Goal: Information Seeking & Learning: Learn about a topic

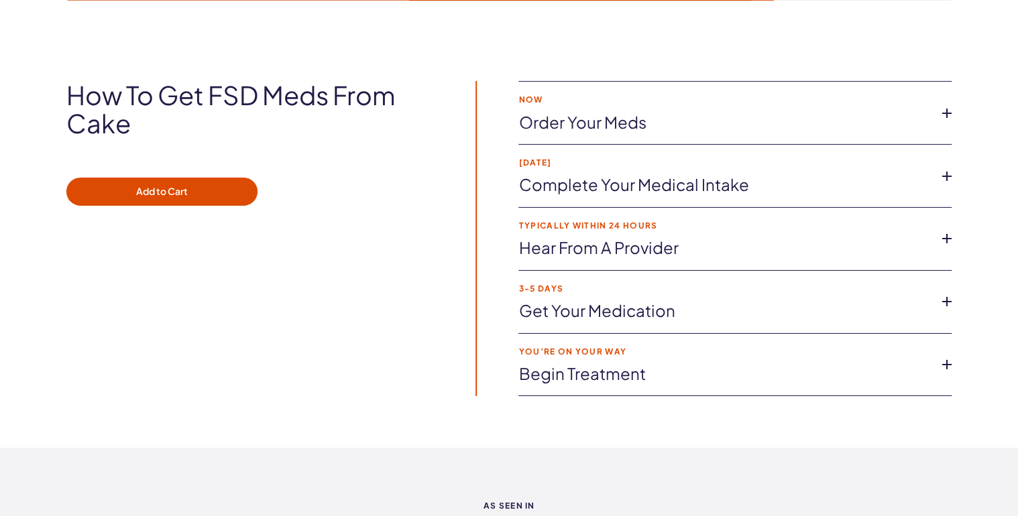
scroll to position [2217, 0]
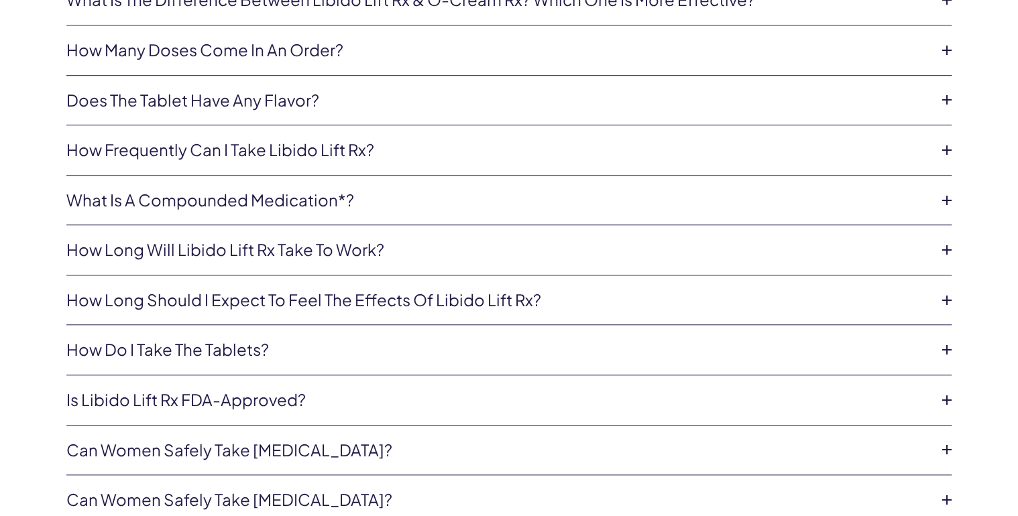
scroll to position [2932, 0]
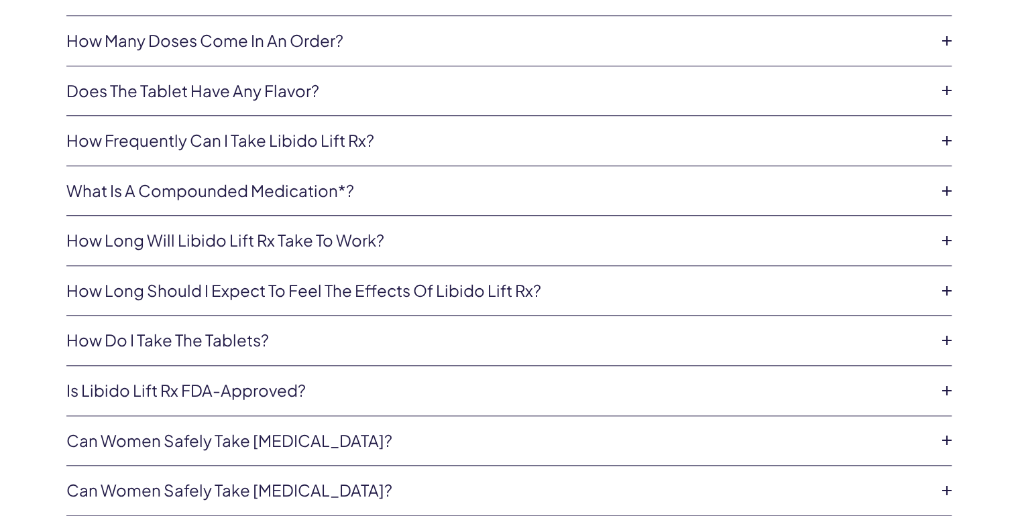
click at [125, 382] on link "Is Libido Lift Rx FDA-approved?" at bounding box center [498, 391] width 864 height 23
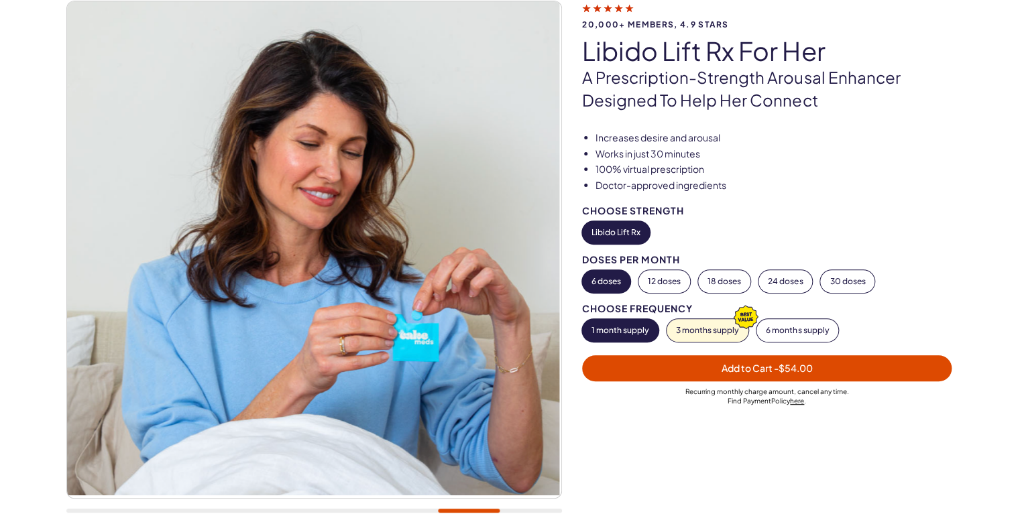
scroll to position [0, 0]
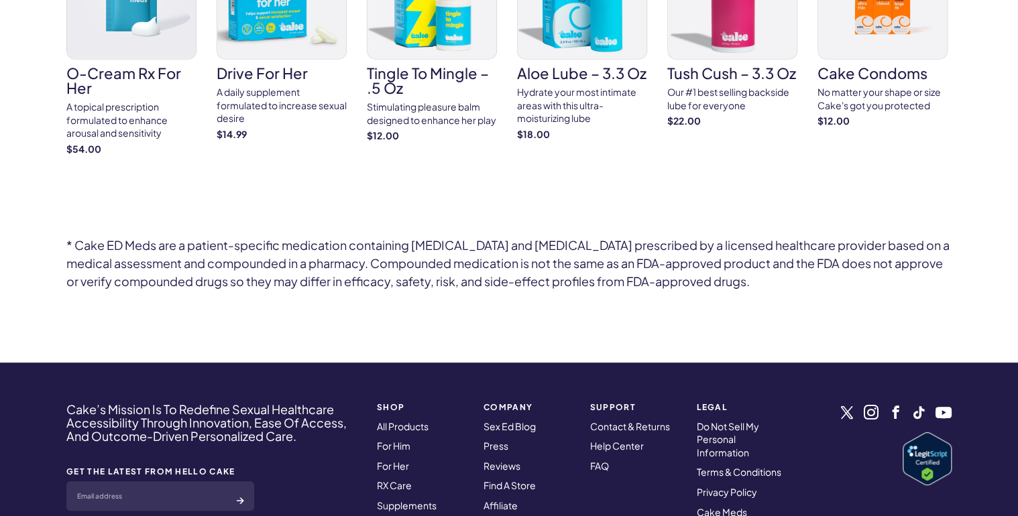
scroll to position [4362, 0]
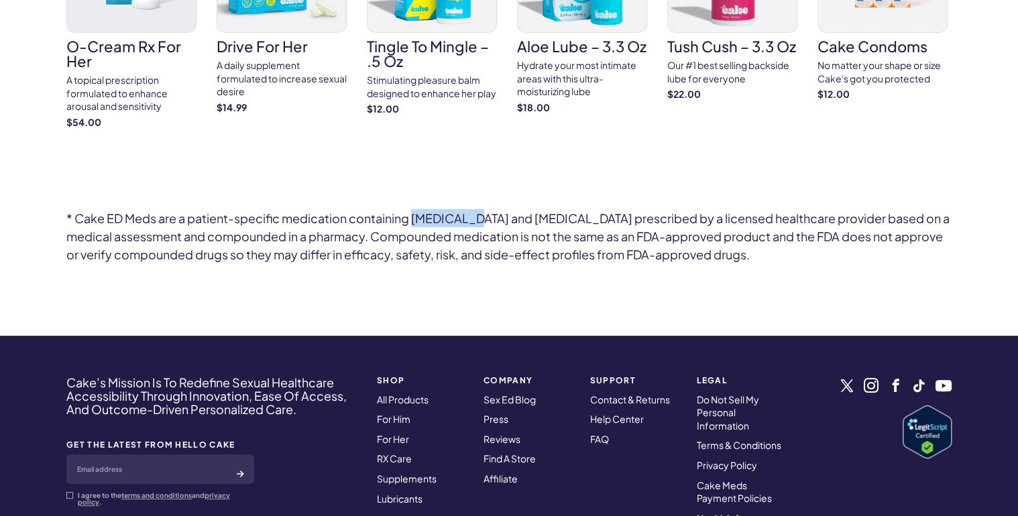
drag, startPoint x: 464, startPoint y: 209, endPoint x: 414, endPoint y: 211, distance: 49.7
click at [414, 211] on h6 "* Cake ED Meds are a patient-specific medication containing [MEDICAL_DATA] and …" at bounding box center [508, 236] width 885 height 54
copy h6 "sildenafil"
